Goal: Transaction & Acquisition: Book appointment/travel/reservation

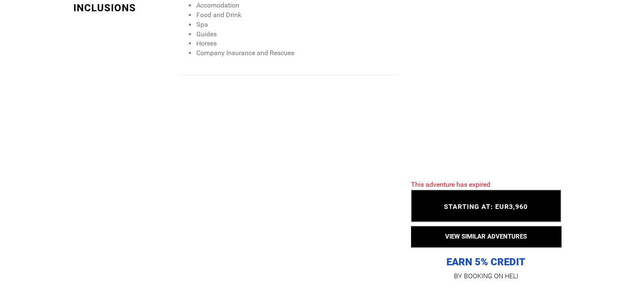
scroll to position [826, 0]
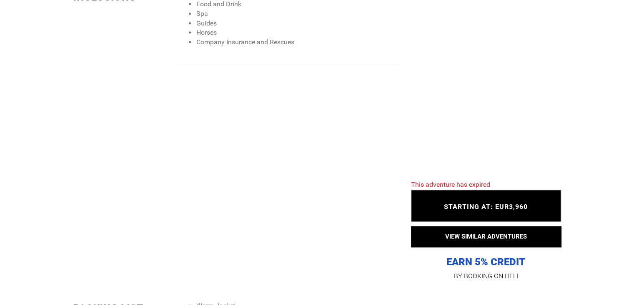
click at [486, 214] on div "STARTING AT: EUR3,960 STARTING AT: EUR3,960" at bounding box center [486, 206] width 150 height 32
click at [483, 203] on span "STARTING AT: EUR3,960" at bounding box center [486, 207] width 84 height 8
click at [466, 208] on span "STARTING AT: EUR3,960" at bounding box center [486, 207] width 84 height 8
click at [447, 186] on span "This adventure has expired" at bounding box center [450, 185] width 79 height 8
click at [469, 203] on span "STARTING AT: EUR3,960" at bounding box center [486, 207] width 84 height 8
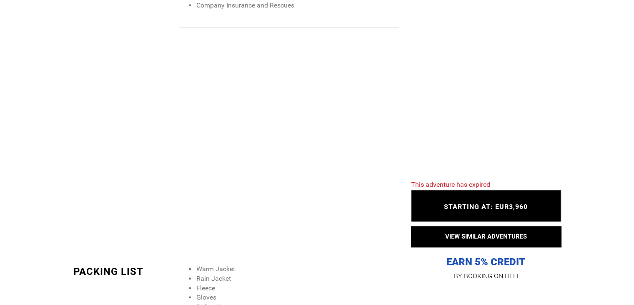
scroll to position [874, 0]
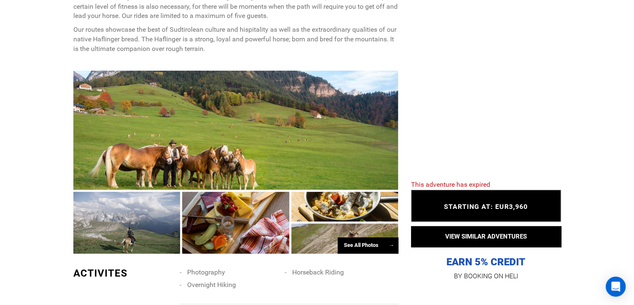
scroll to position [518, 0]
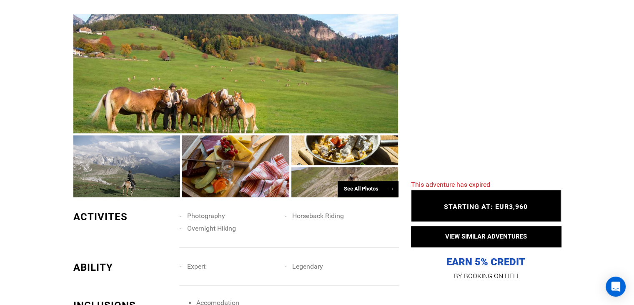
click at [361, 145] on div at bounding box center [345, 150] width 107 height 30
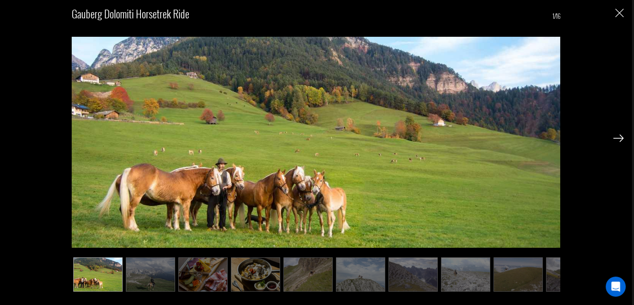
click at [148, 264] on img at bounding box center [150, 274] width 49 height 34
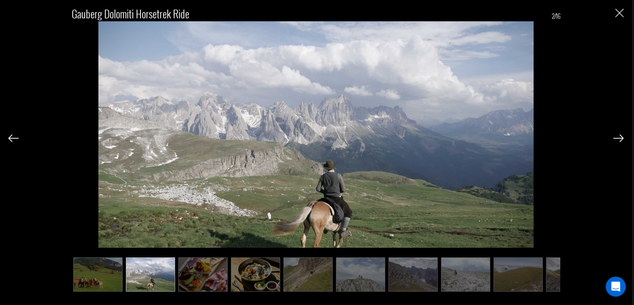
click at [206, 271] on img at bounding box center [203, 274] width 49 height 34
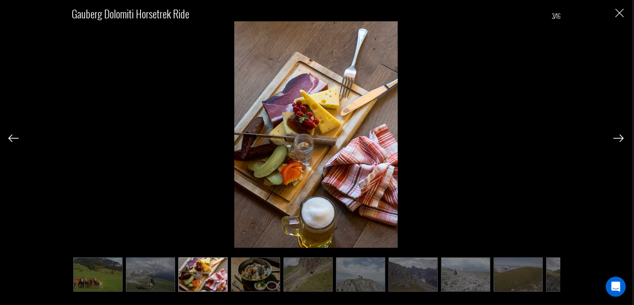
click at [240, 284] on img at bounding box center [255, 274] width 49 height 34
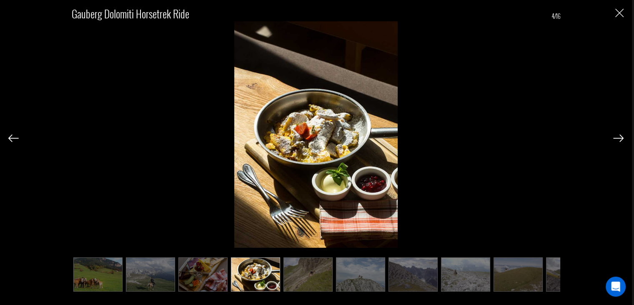
click at [292, 289] on img at bounding box center [308, 274] width 49 height 34
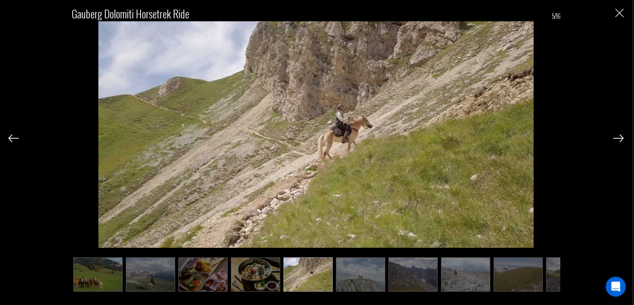
click at [327, 293] on div "Gauberg Dolomiti Horsetrek Ride 5/16" at bounding box center [316, 152] width 632 height 305
click at [360, 284] on img at bounding box center [360, 274] width 49 height 34
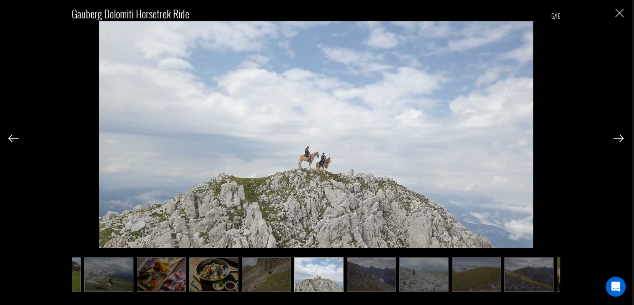
click at [395, 279] on img at bounding box center [371, 274] width 49 height 34
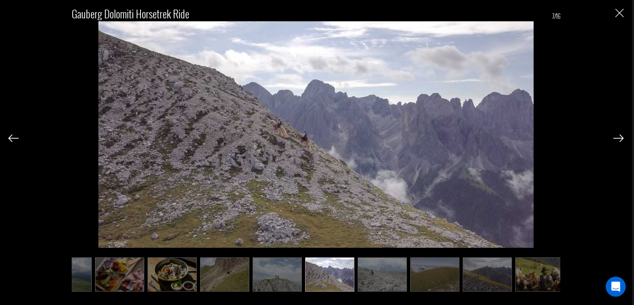
click at [435, 280] on img at bounding box center [434, 274] width 49 height 34
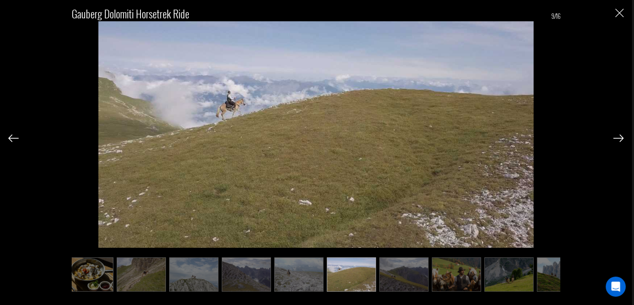
click at [478, 281] on img at bounding box center [456, 274] width 49 height 34
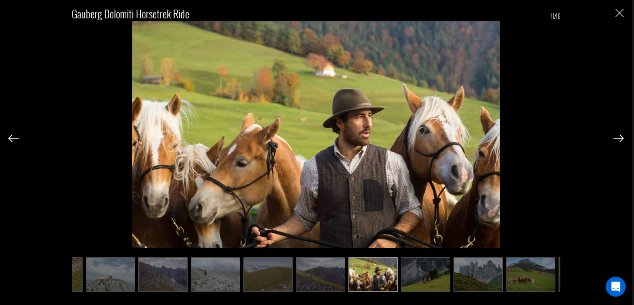
click at [488, 279] on img at bounding box center [478, 274] width 49 height 34
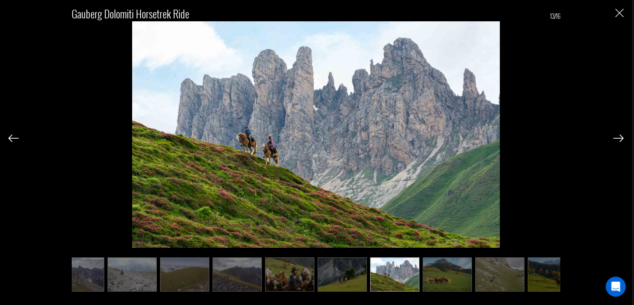
click at [506, 279] on img at bounding box center [500, 274] width 49 height 34
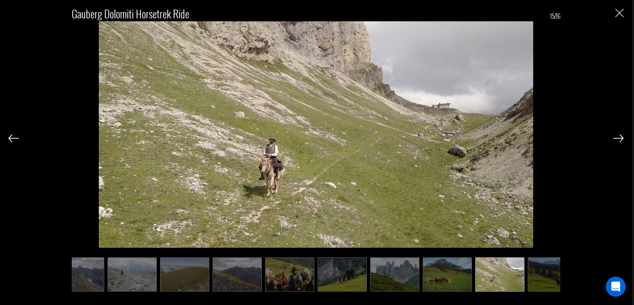
scroll to position [0, 352]
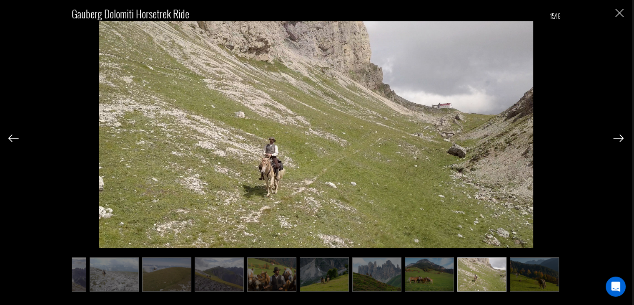
click at [519, 279] on img at bounding box center [534, 274] width 49 height 34
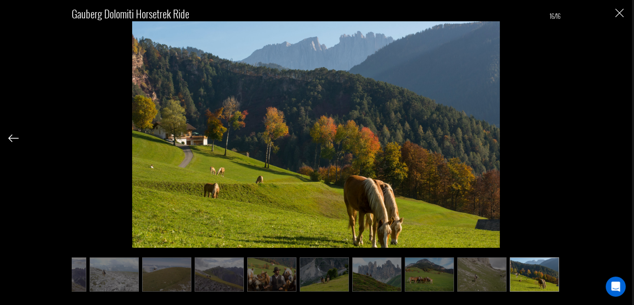
click at [625, 10] on div "Gauberg Dolomiti Horsetrek Ride 16/16" at bounding box center [316, 152] width 632 height 305
click at [621, 15] on img "Close" at bounding box center [620, 13] width 8 height 8
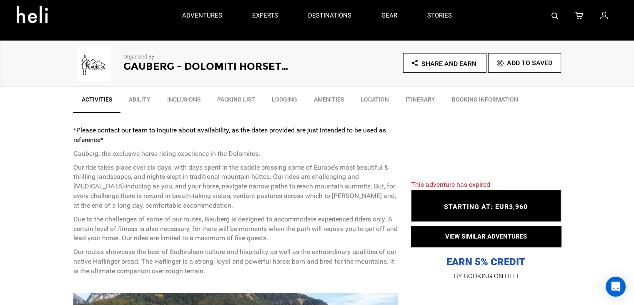
scroll to position [236, 0]
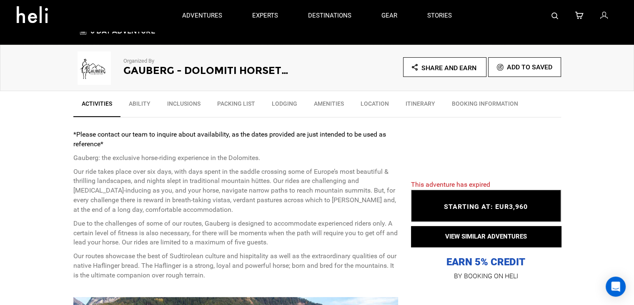
click at [420, 103] on link "Itinerary" at bounding box center [421, 105] width 46 height 21
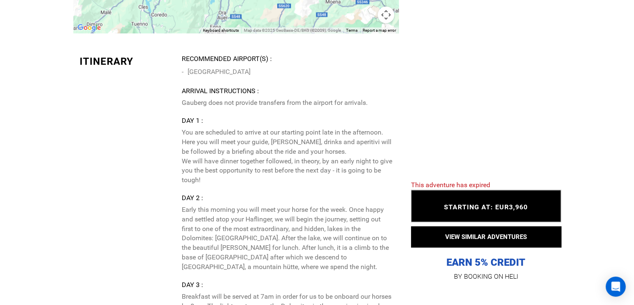
scroll to position [1753, 0]
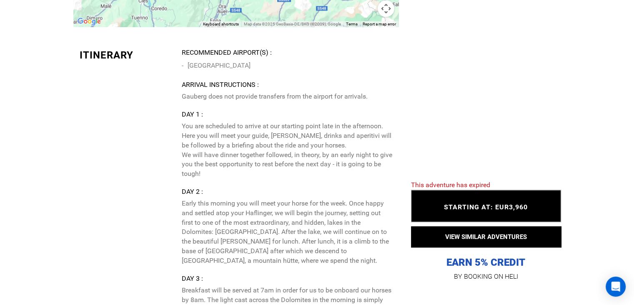
click at [524, 206] on span "STARTING AT: EUR3,960" at bounding box center [486, 207] width 84 height 8
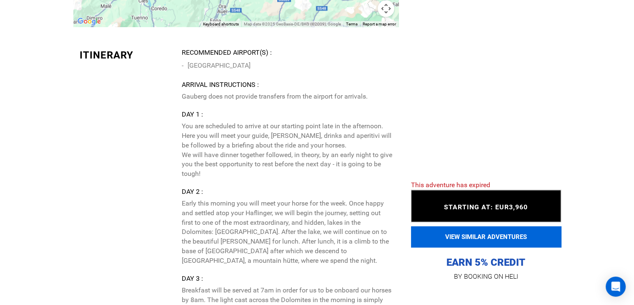
click at [516, 233] on button "VIEW SIMILAR ADVENTURES" at bounding box center [486, 236] width 150 height 21
